Goal: Find specific page/section: Find specific page/section

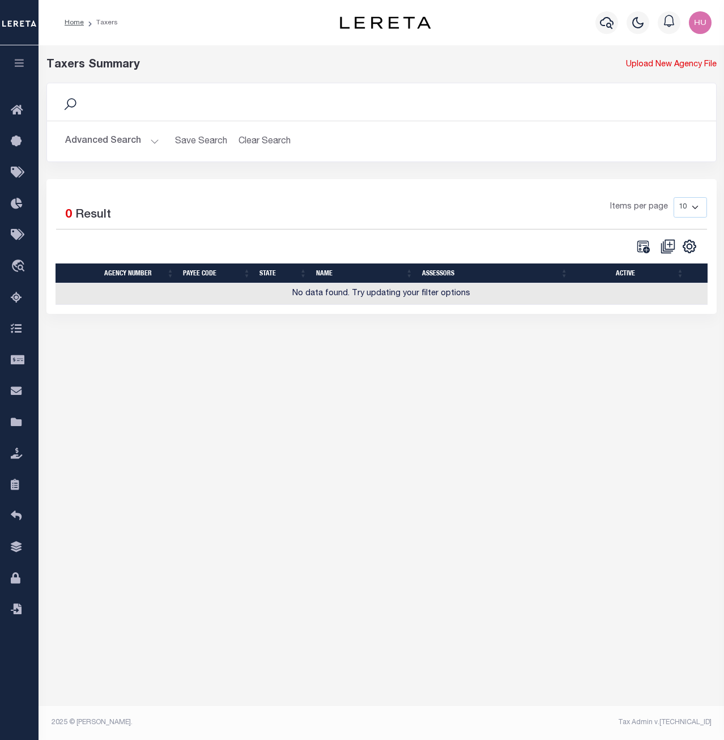
select select
click at [101, 141] on button "Advanced Search" at bounding box center [112, 141] width 94 height 22
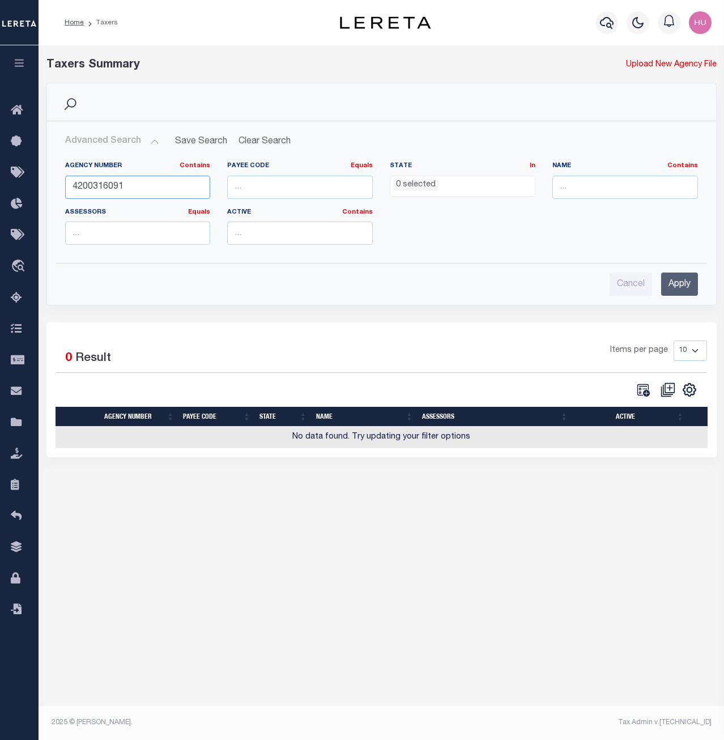
click at [109, 189] on input "4200316091" at bounding box center [138, 187] width 146 height 23
paste input "310224000"
type input "310224000"
click at [667, 280] on input "Apply" at bounding box center [679, 283] width 37 height 23
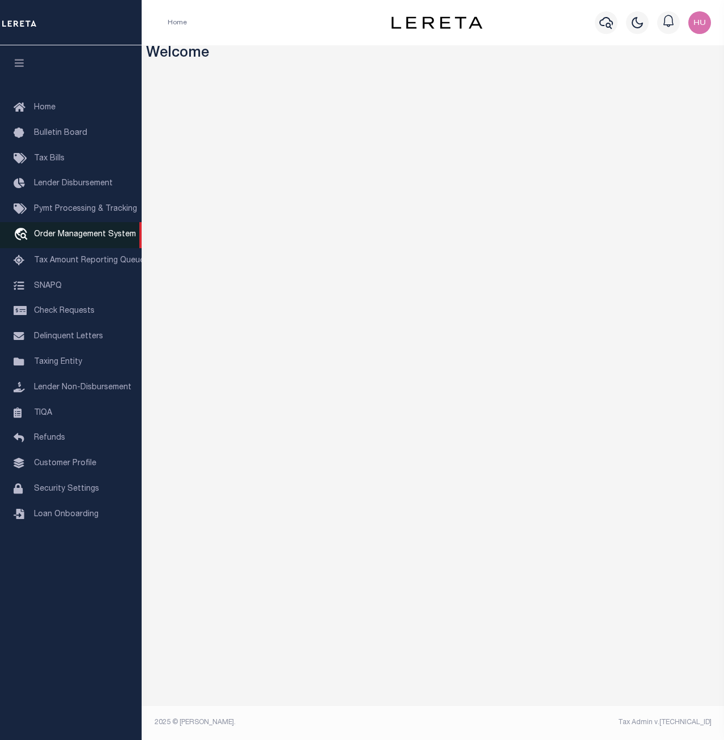
click at [74, 238] on span "Order Management System" at bounding box center [85, 234] width 102 height 8
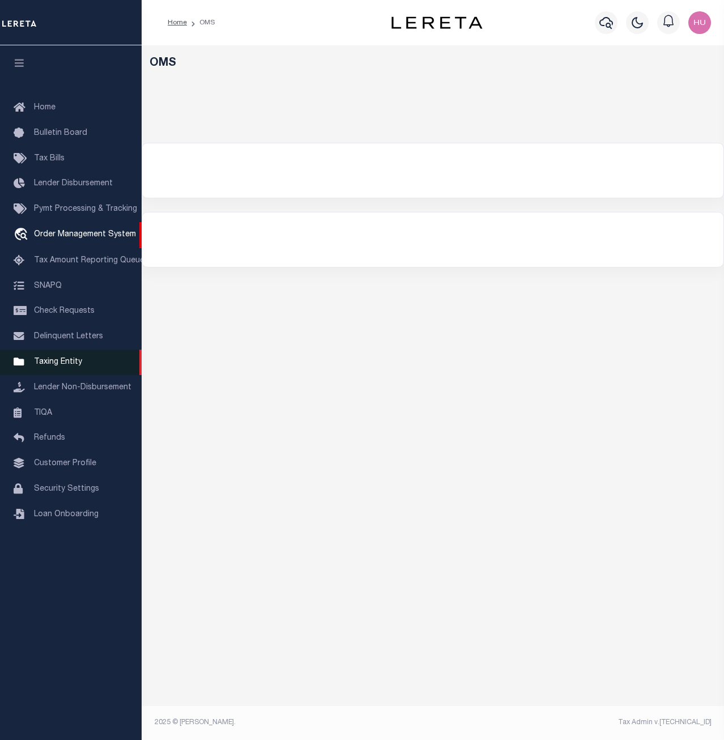
click at [66, 366] on span "Taxing Entity" at bounding box center [58, 362] width 48 height 8
select select "200"
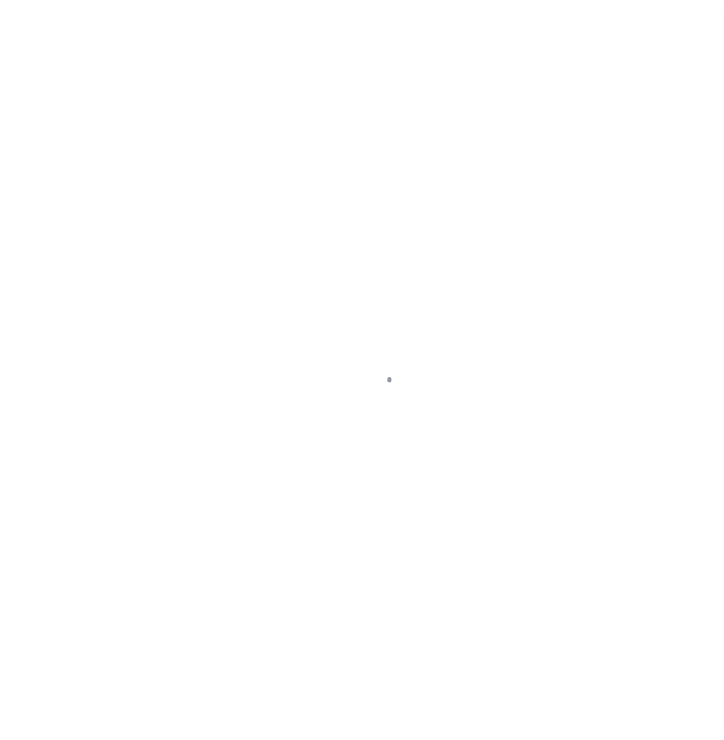
select select
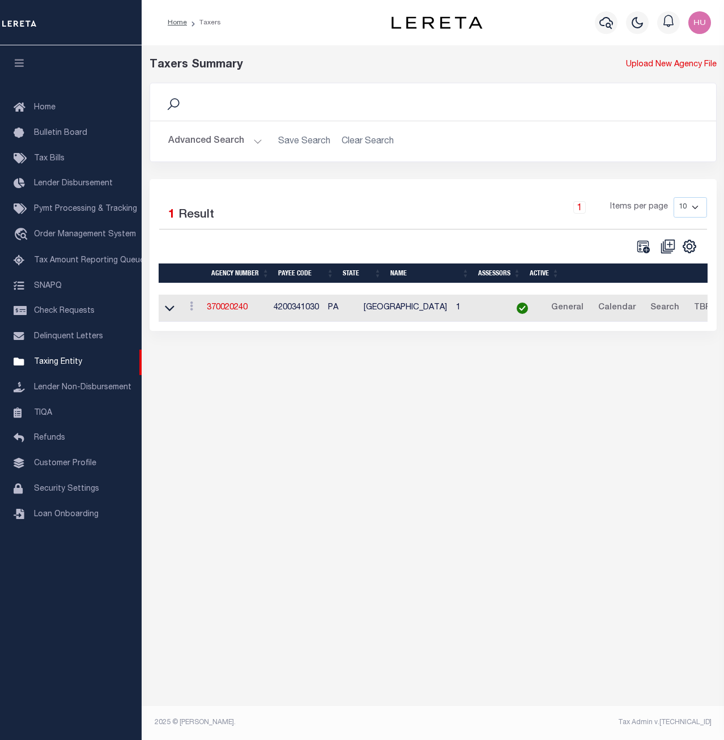
click at [217, 139] on button "Advanced Search" at bounding box center [215, 141] width 94 height 22
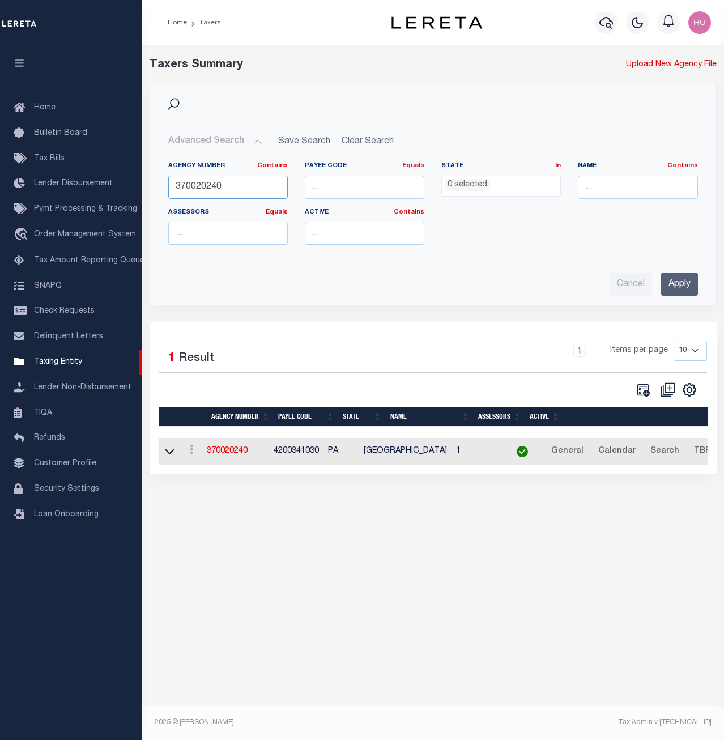
click at [207, 189] on input "370020240" at bounding box center [227, 187] width 119 height 23
paste input "1022400"
type input "310224000"
click at [667, 279] on input "Apply" at bounding box center [679, 283] width 37 height 23
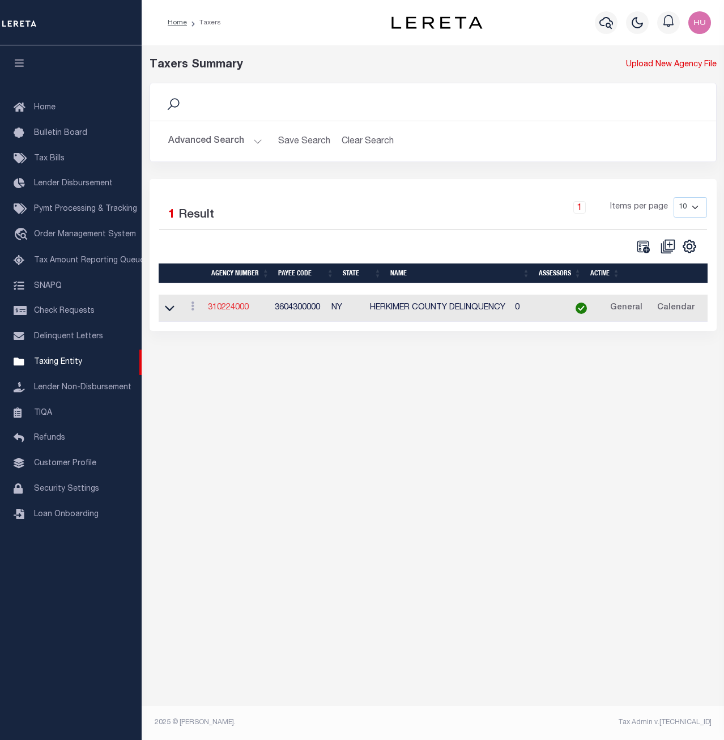
click at [234, 311] on link "310224000" at bounding box center [228, 308] width 41 height 8
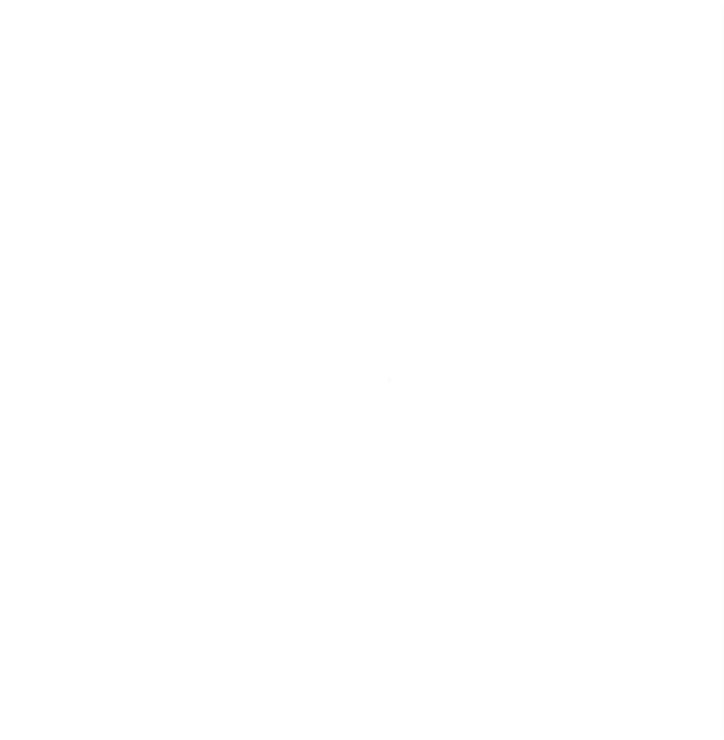
select select "1"
select select
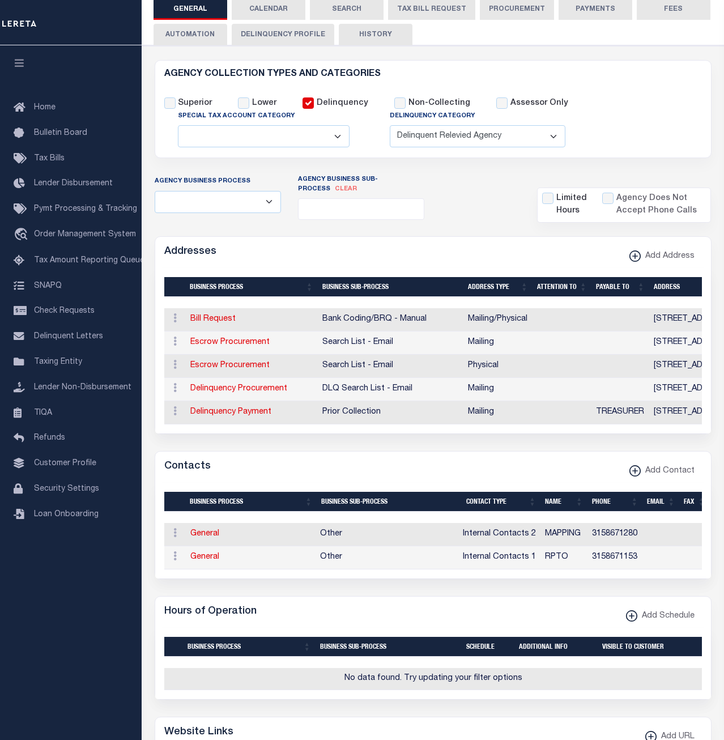
scroll to position [231, 0]
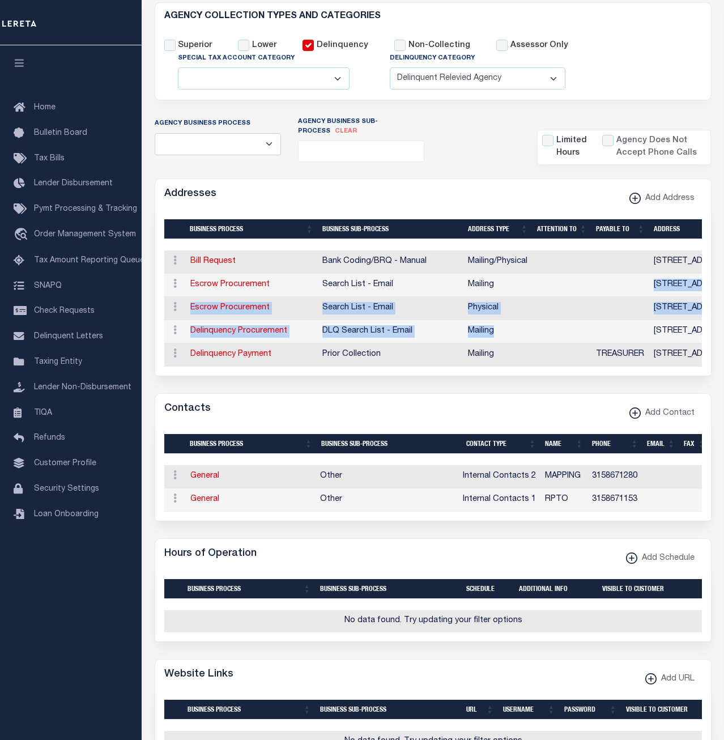
drag, startPoint x: 647, startPoint y: 287, endPoint x: 646, endPoint y: 345, distance: 58.4
click at [646, 345] on tbody "ACTIONS Edit Address Delete Address Bill Request Bank Coding/BRQ - Manual Maili…" at bounding box center [556, 308] width 785 height 116
click at [544, 261] on td at bounding box center [561, 261] width 59 height 23
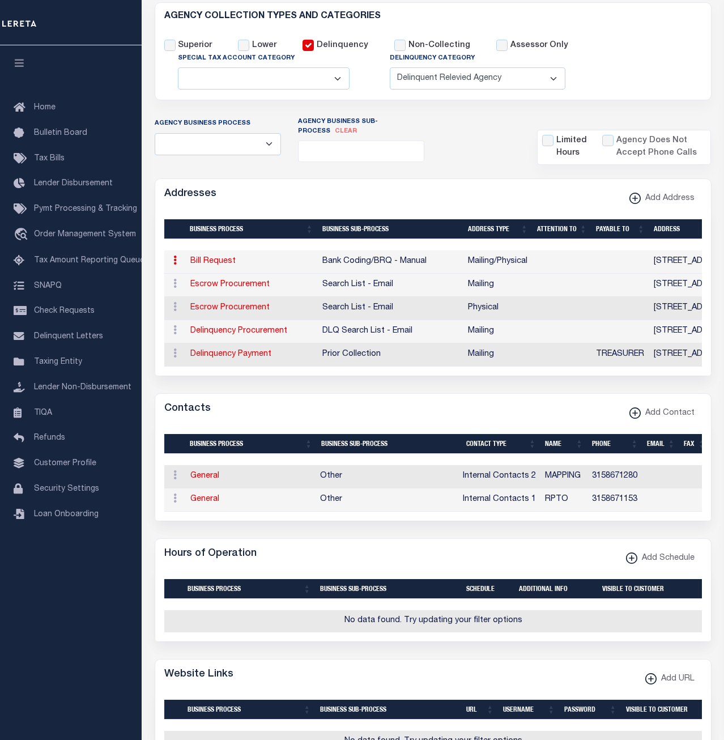
scroll to position [0, 0]
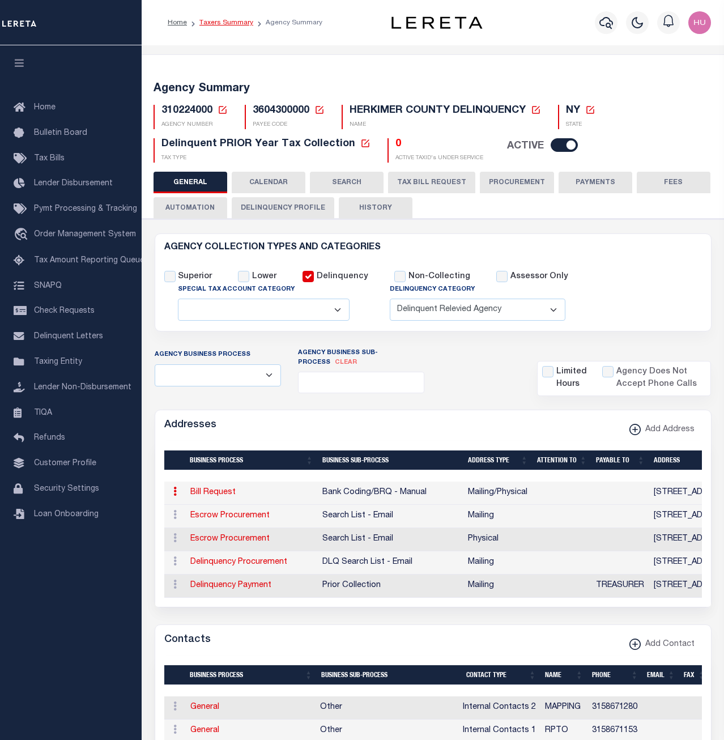
click at [212, 22] on link "Taxers Summary" at bounding box center [226, 22] width 54 height 7
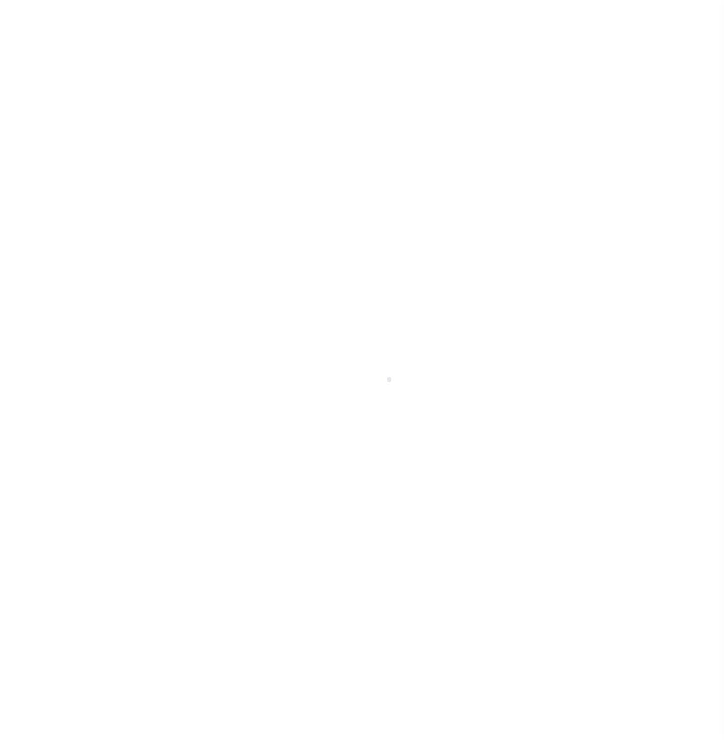
select select
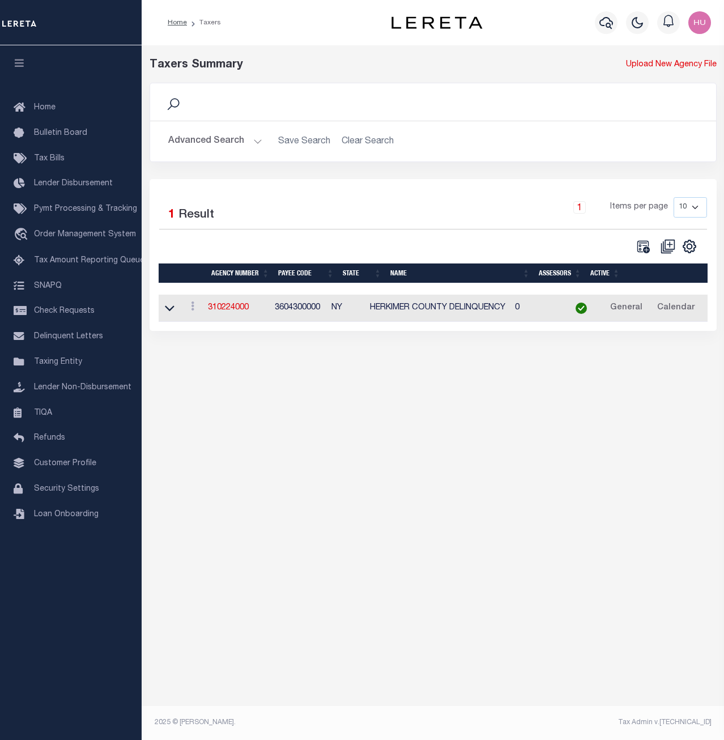
click at [219, 140] on button "Advanced Search" at bounding box center [215, 141] width 94 height 22
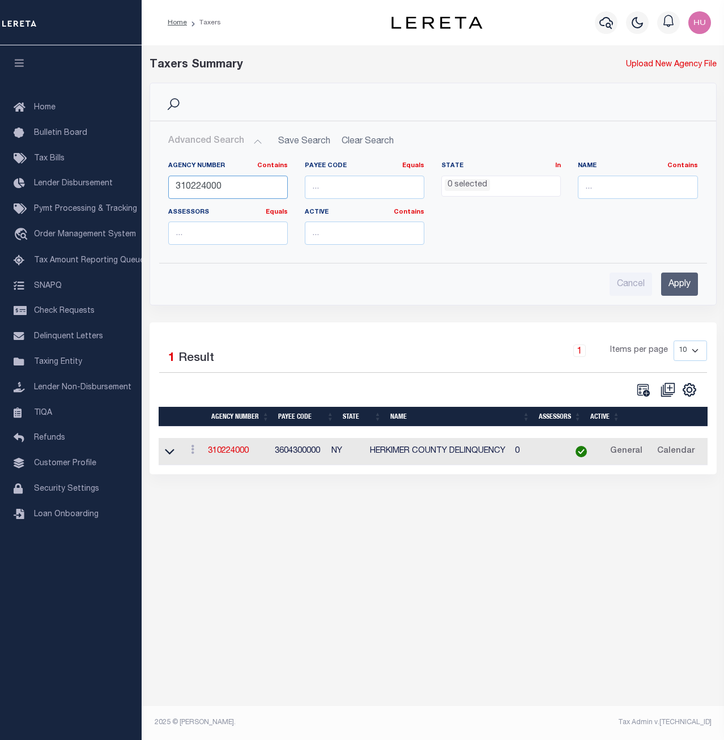
click at [223, 185] on input "310224000" at bounding box center [227, 187] width 119 height 23
paste input "70378216"
type input "370378216"
click at [669, 279] on input "Apply" at bounding box center [679, 283] width 37 height 23
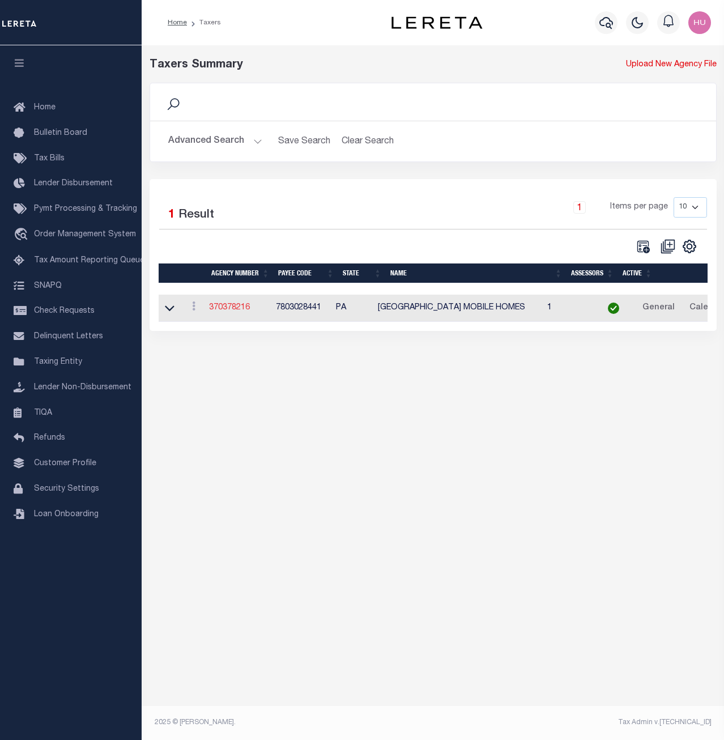
click at [242, 311] on link "370378216" at bounding box center [229, 308] width 41 height 8
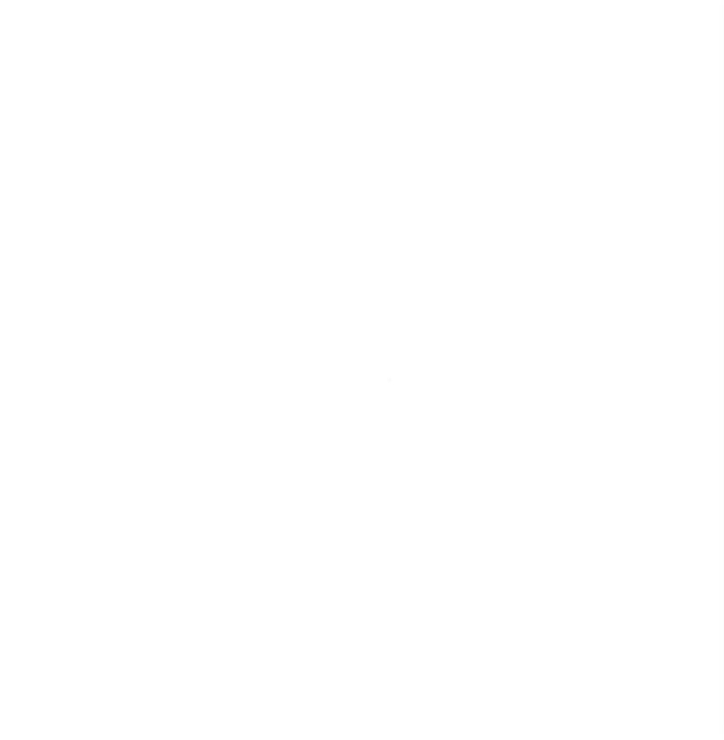
select select
